Goal: Transaction & Acquisition: Purchase product/service

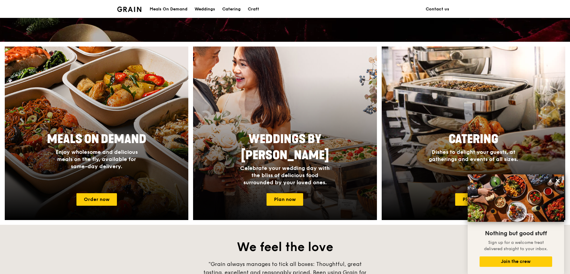
scroll to position [238, 0]
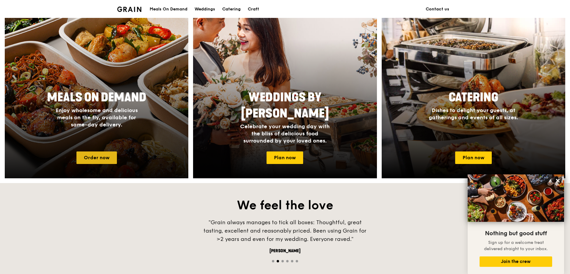
click at [96, 159] on link "Order now" at bounding box center [96, 157] width 40 height 13
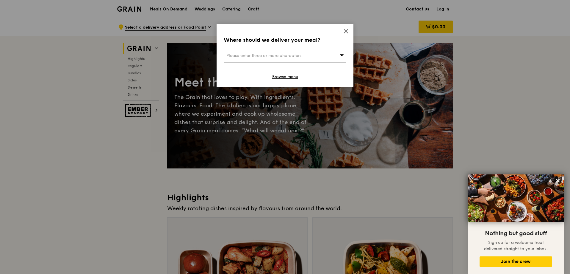
click at [301, 55] on span "Please enter three or more characters" at bounding box center [263, 55] width 75 height 5
click at [279, 55] on input "search" at bounding box center [285, 55] width 122 height 13
type input "1"
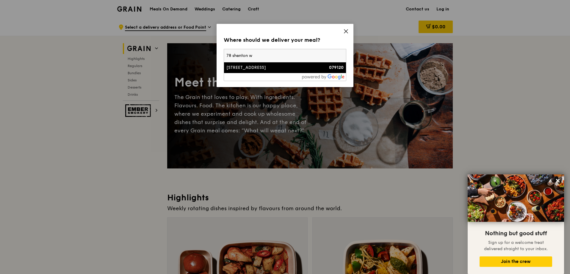
type input "78 shenton w"
click at [257, 68] on div "[STREET_ADDRESS]" at bounding box center [270, 68] width 88 height 6
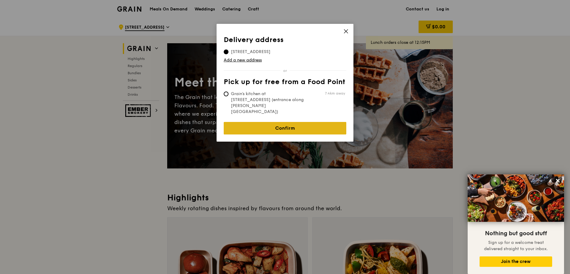
click at [298, 122] on link "Confirm" at bounding box center [285, 128] width 123 height 13
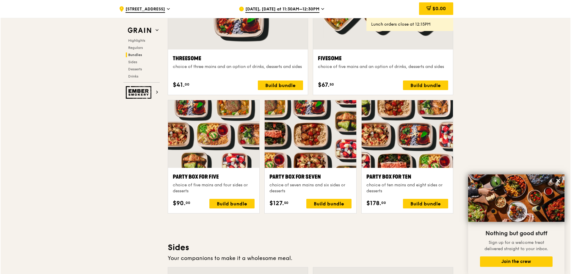
scroll to position [1111, 0]
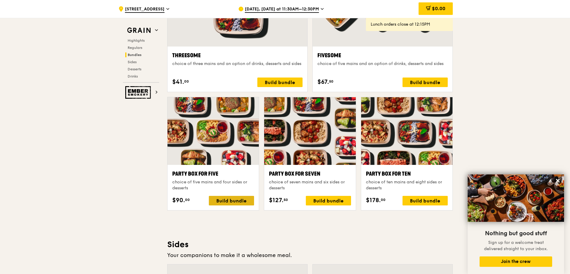
click at [226, 200] on div "Build bundle" at bounding box center [231, 201] width 45 height 10
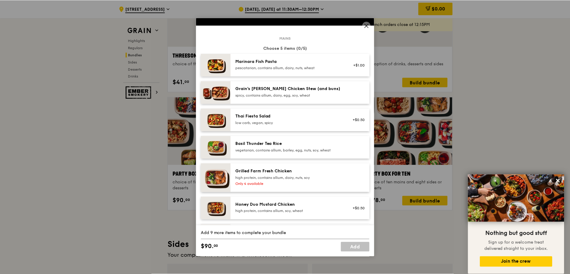
scroll to position [40, 0]
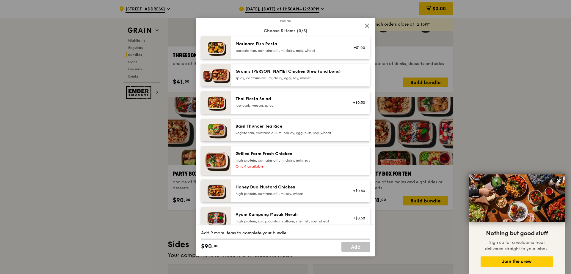
click at [367, 24] on icon at bounding box center [367, 25] width 5 height 5
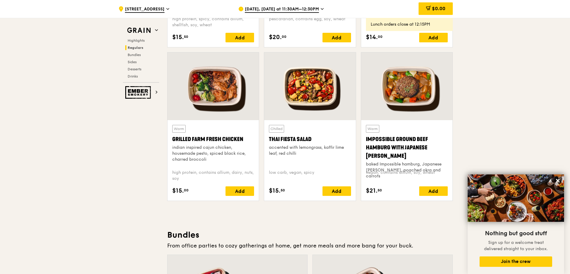
scroll to position [635, 0]
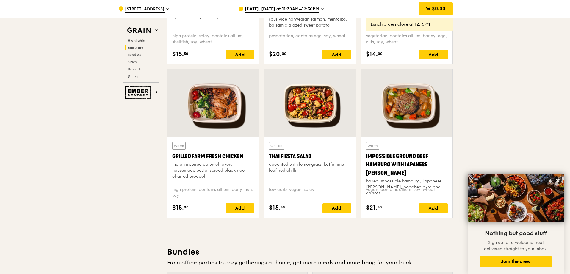
drag, startPoint x: 247, startPoint y: 156, endPoint x: 173, endPoint y: 156, distance: 74.1
click at [173, 156] on div "Grilled Farm Fresh Chicken" at bounding box center [213, 156] width 82 height 8
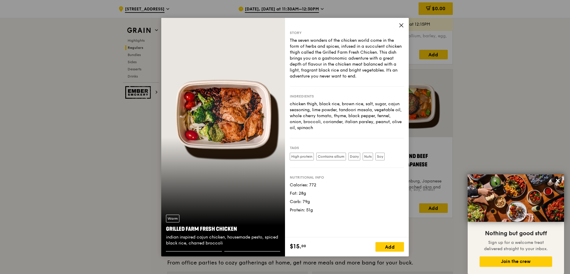
copy div "Grilled Farm Fresh Chicken"
click at [404, 26] on icon at bounding box center [401, 25] width 5 height 5
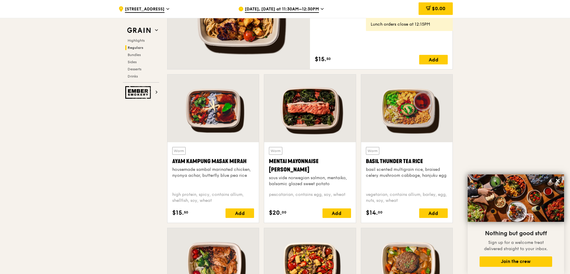
scroll to position [476, 0]
click at [315, 161] on div "Mentai Mayonnaise [PERSON_NAME]" at bounding box center [310, 165] width 82 height 17
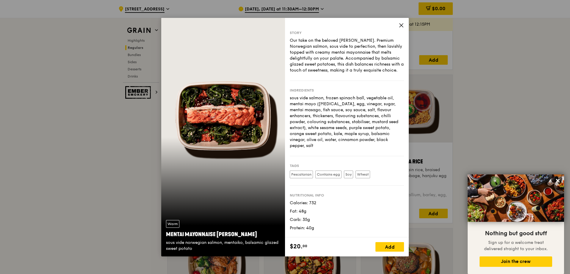
click at [400, 26] on icon at bounding box center [401, 25] width 5 height 5
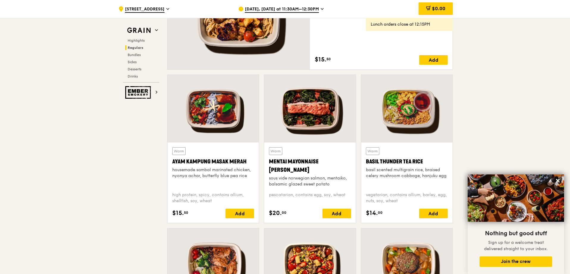
drag, startPoint x: 295, startPoint y: 169, endPoint x: 269, endPoint y: 160, distance: 27.2
click at [269, 160] on div "Warm Mentai Mayonnaise Aburi Salmon sous vide norwegian salmon, mentaiko, balsa…" at bounding box center [309, 182] width 91 height 80
copy div "Mentai Mayonnaise [PERSON_NAME]"
